Goal: Transaction & Acquisition: Book appointment/travel/reservation

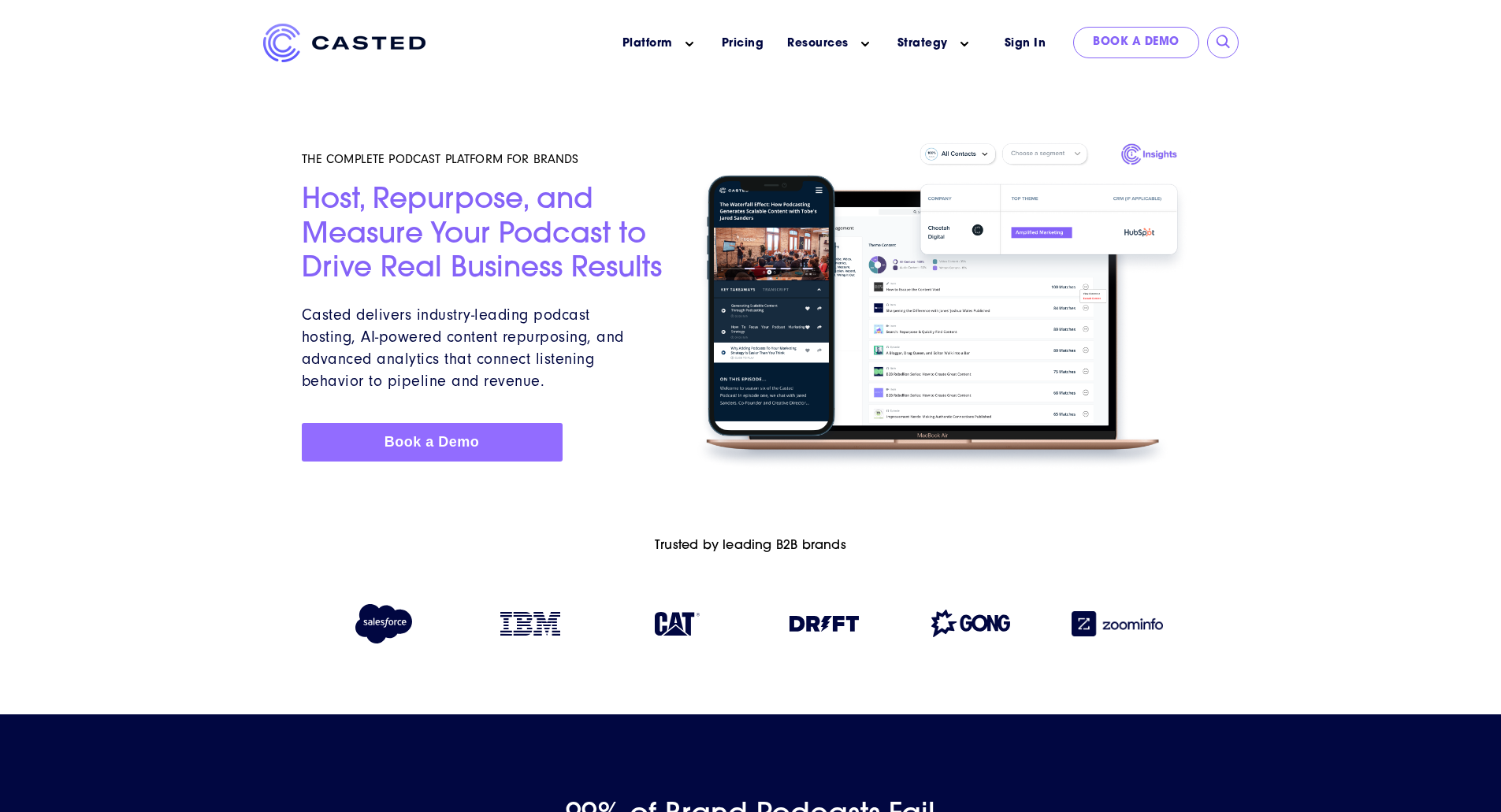
click at [417, 439] on span "Book a Demo" at bounding box center [432, 442] width 96 height 16
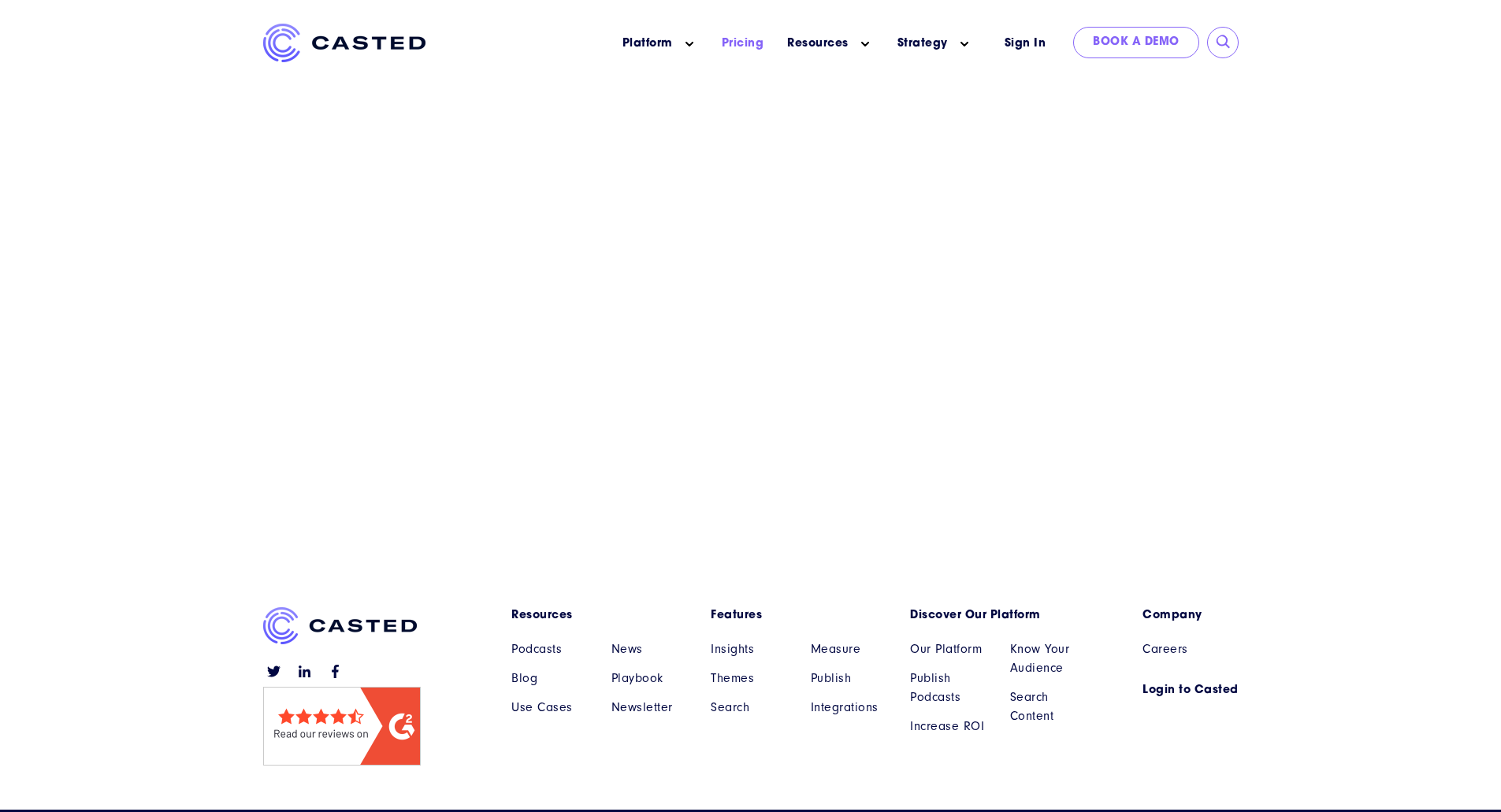
click at [743, 42] on link "Pricing" at bounding box center [743, 44] width 43 height 16
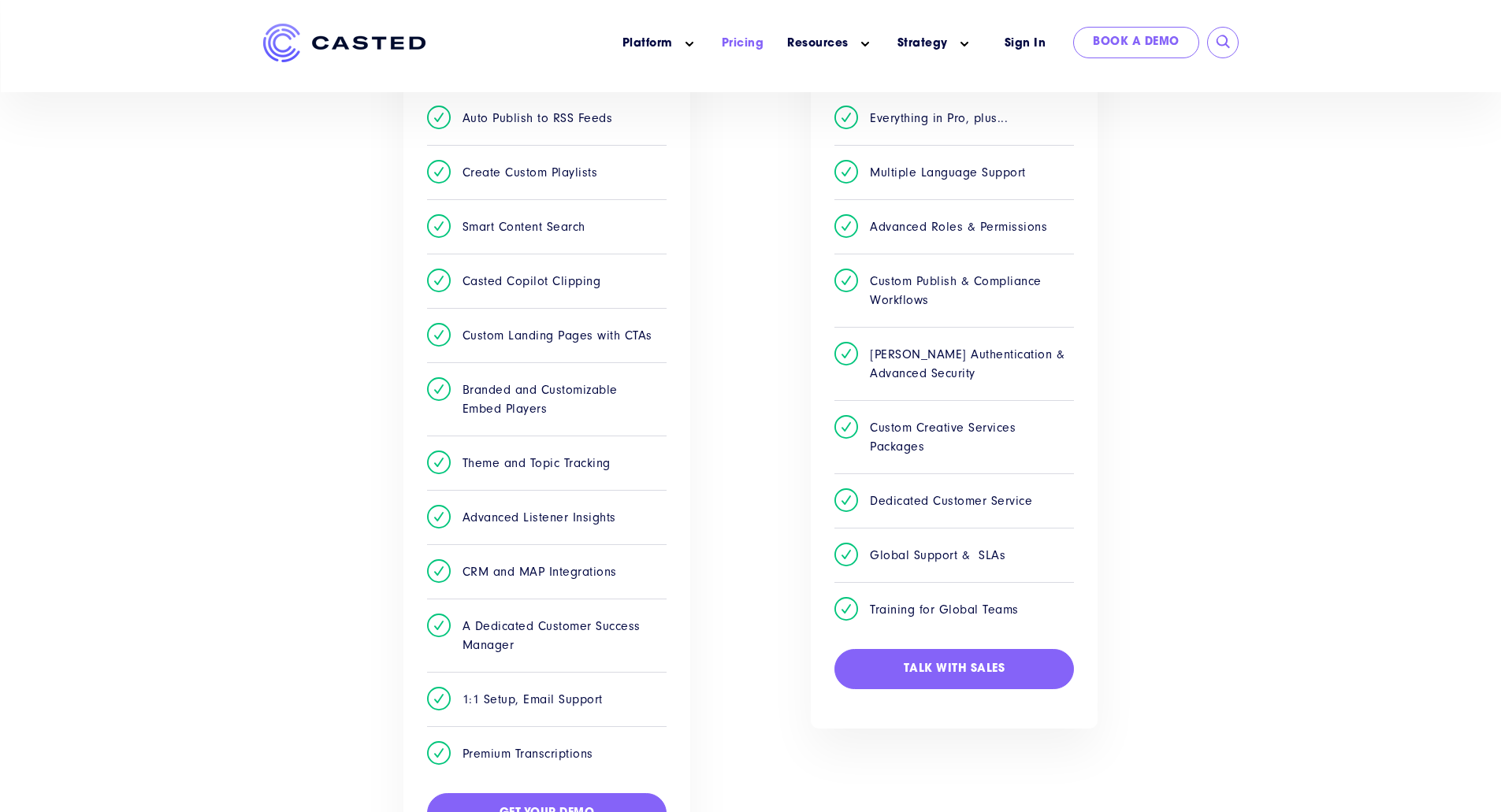
scroll to position [709, 0]
